Goal: Find specific page/section: Find specific page/section

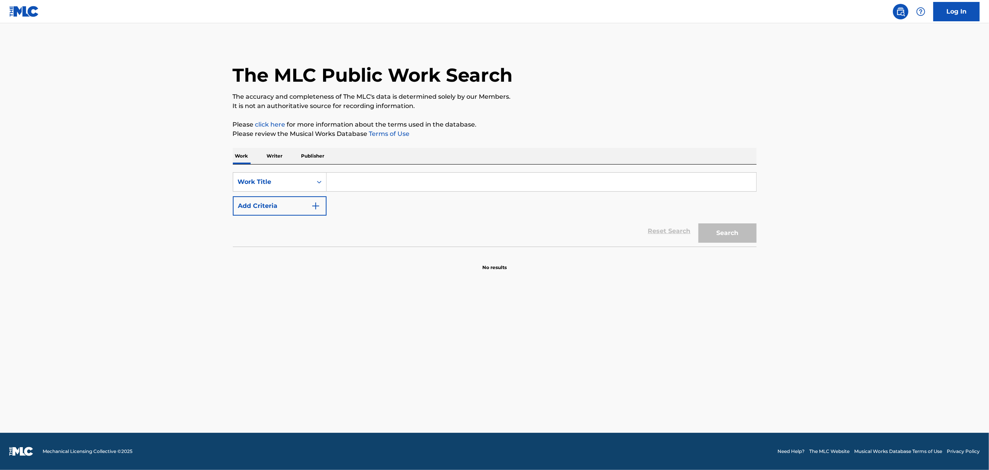
click at [354, 183] on input "Search Form" at bounding box center [541, 182] width 430 height 19
paste input "Abreme La Puerta"
type input "Abreme La Puerta"
click at [296, 205] on button "Add Criteria" at bounding box center [280, 205] width 94 height 19
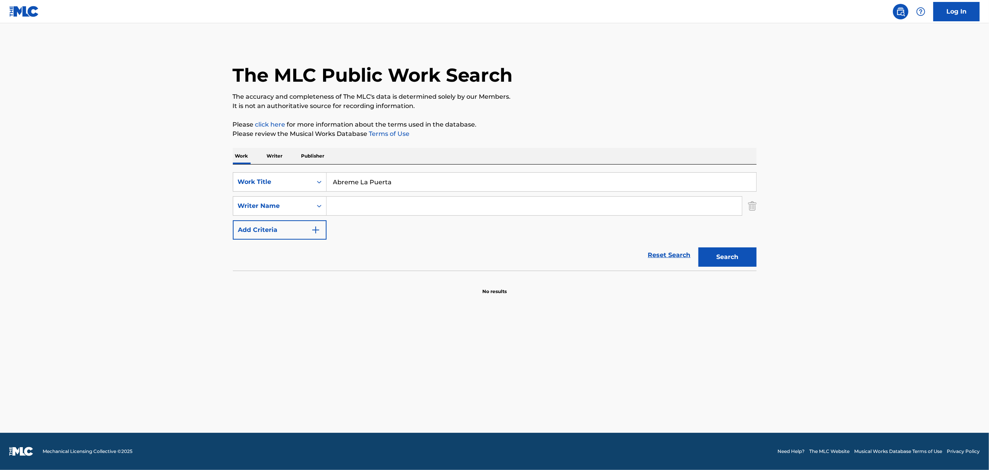
click at [385, 204] on input "Search Form" at bounding box center [533, 206] width 415 height 19
type input "ender"
click at [698, 247] on button "Search" at bounding box center [727, 256] width 58 height 19
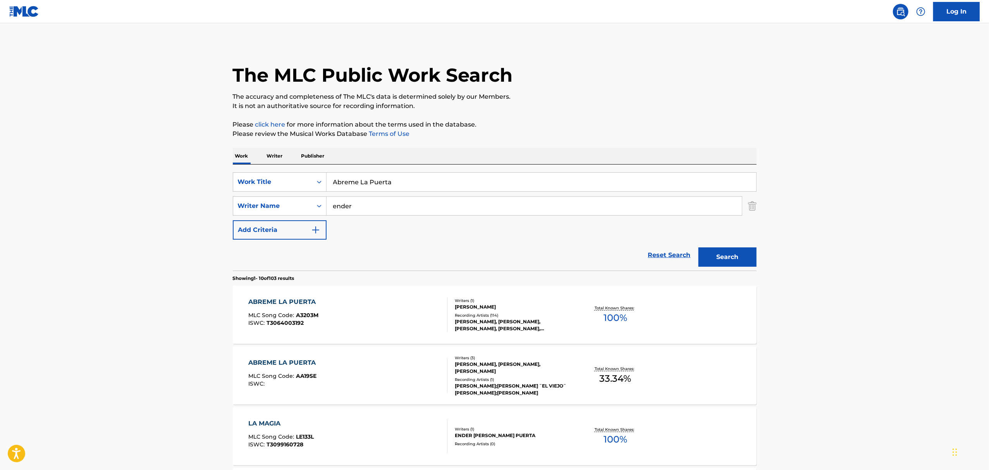
click at [550, 323] on div "[PERSON_NAME], [PERSON_NAME], [PERSON_NAME], [PERSON_NAME], [PERSON_NAME]" at bounding box center [513, 325] width 117 height 14
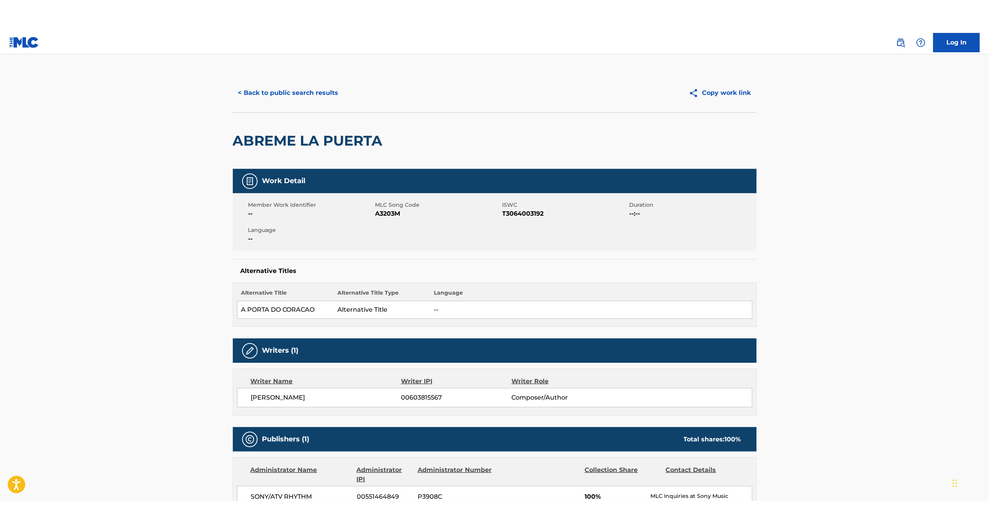
scroll to position [155, 0]
